Goal: Task Accomplishment & Management: Manage account settings

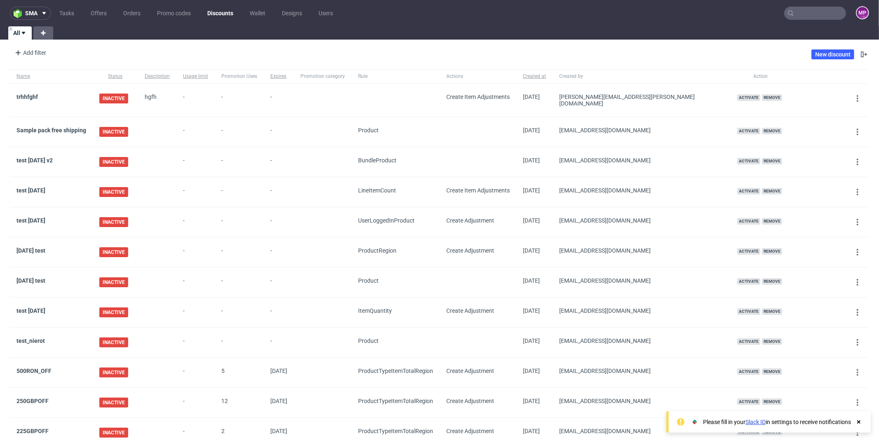
click at [800, 15] on input "text" at bounding box center [815, 13] width 62 height 13
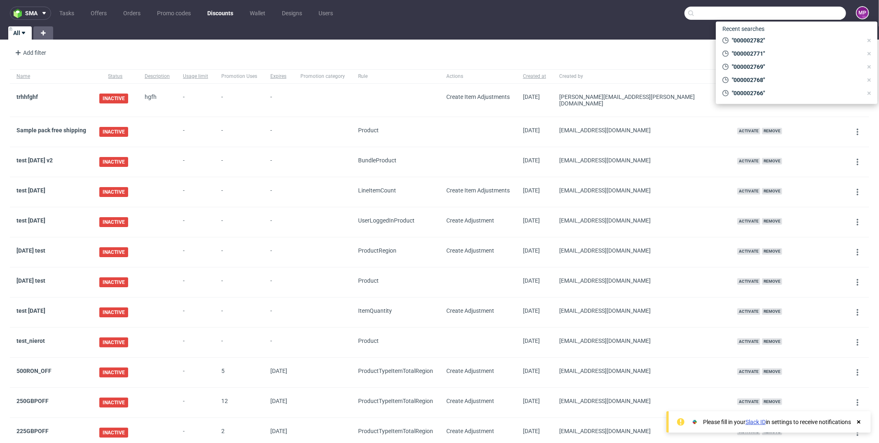
paste input "000002792"
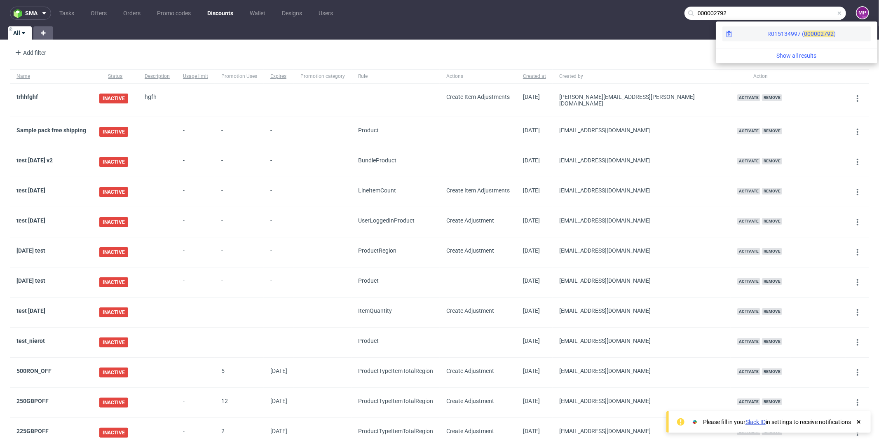
type input "000002792"
click at [804, 37] on span "00000" at bounding box center [812, 33] width 16 height 7
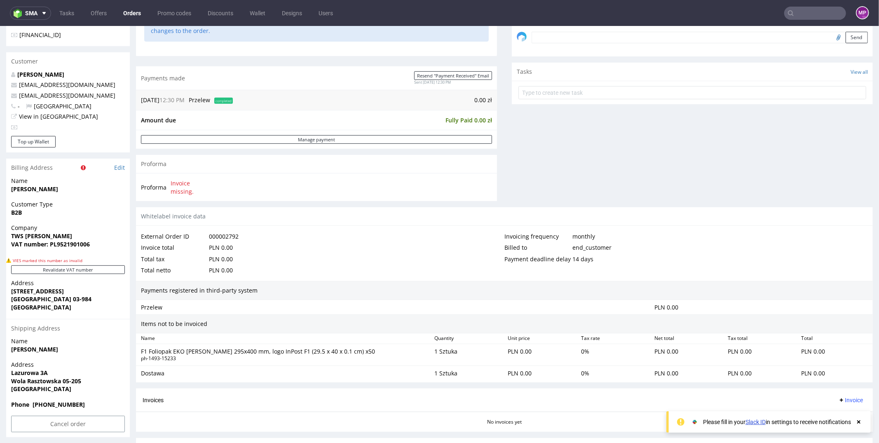
scroll to position [333, 0]
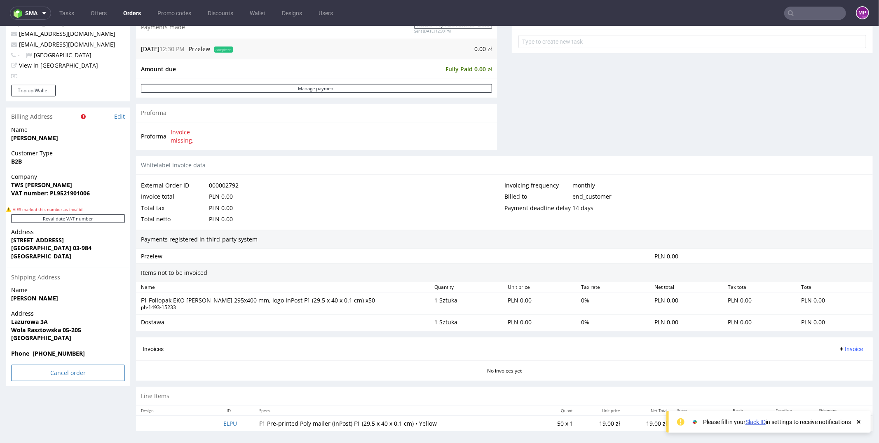
click at [68, 366] on input "Cancel order" at bounding box center [68, 372] width 114 height 16
click at [52, 351] on icon at bounding box center [50, 350] width 5 height 6
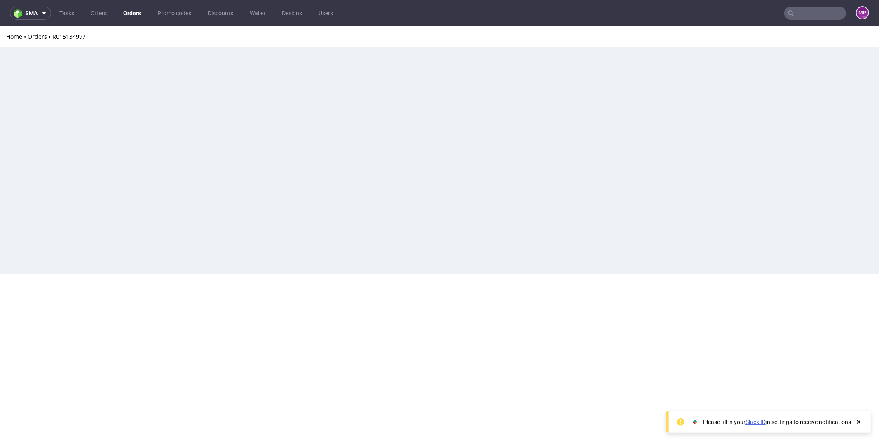
scroll to position [0, 0]
